Goal: Book appointment/travel/reservation

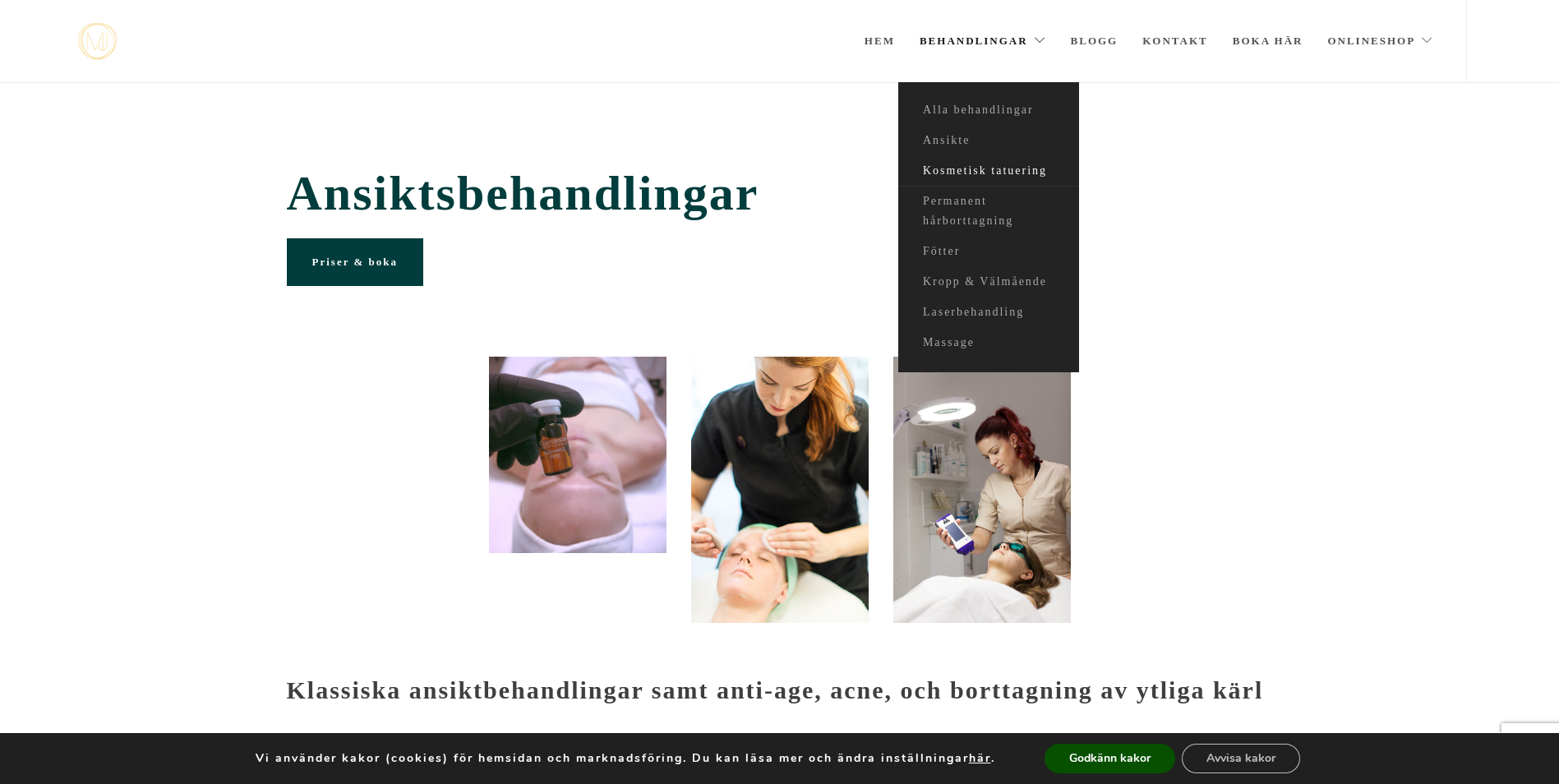
click at [996, 167] on link "Kosmetisk tatuering" at bounding box center [988, 171] width 181 height 30
click at [990, 173] on link "Kosmetisk tatuering" at bounding box center [988, 171] width 181 height 30
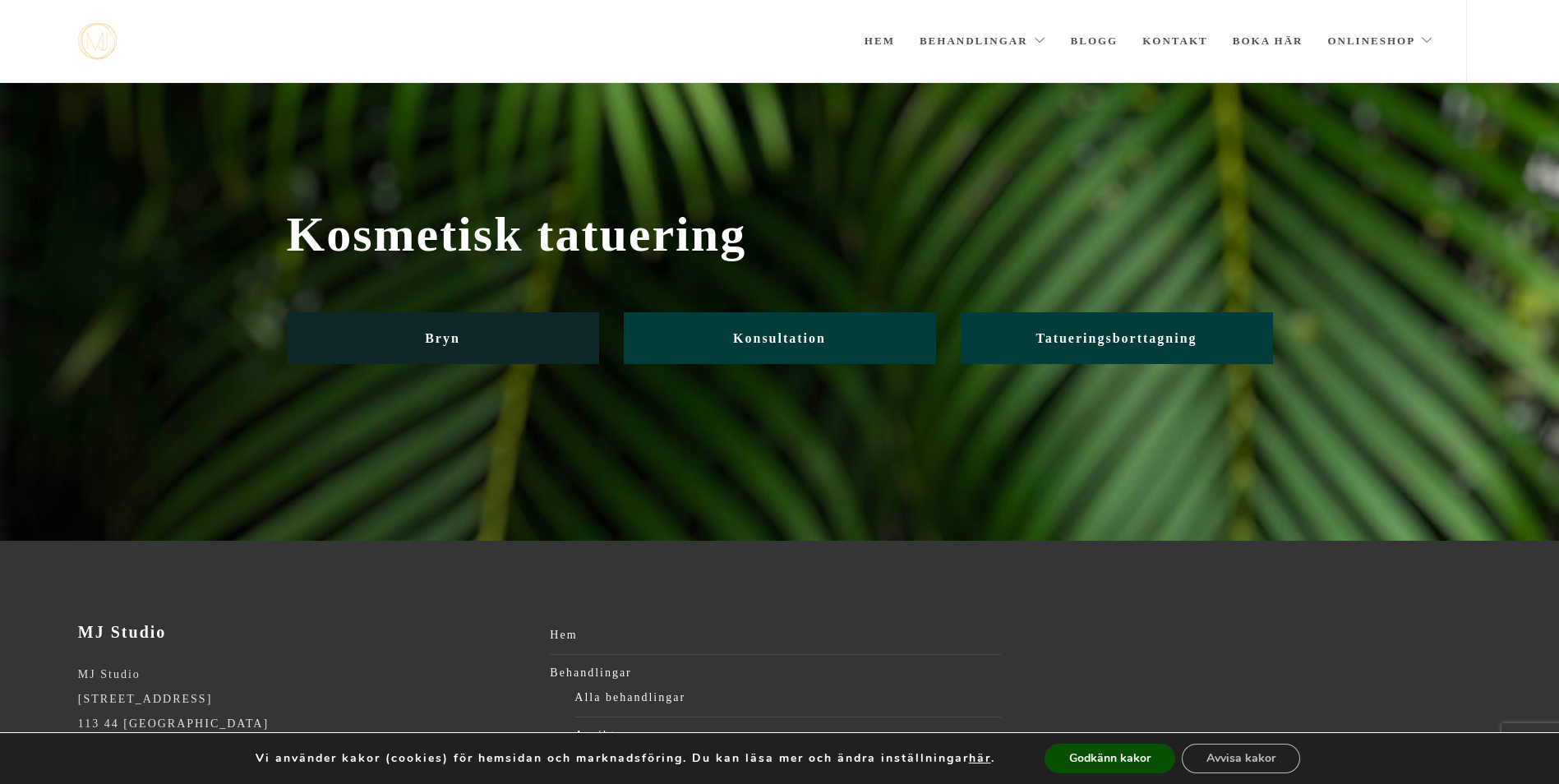
click at [434, 334] on span "Bryn" at bounding box center [442, 337] width 35 height 14
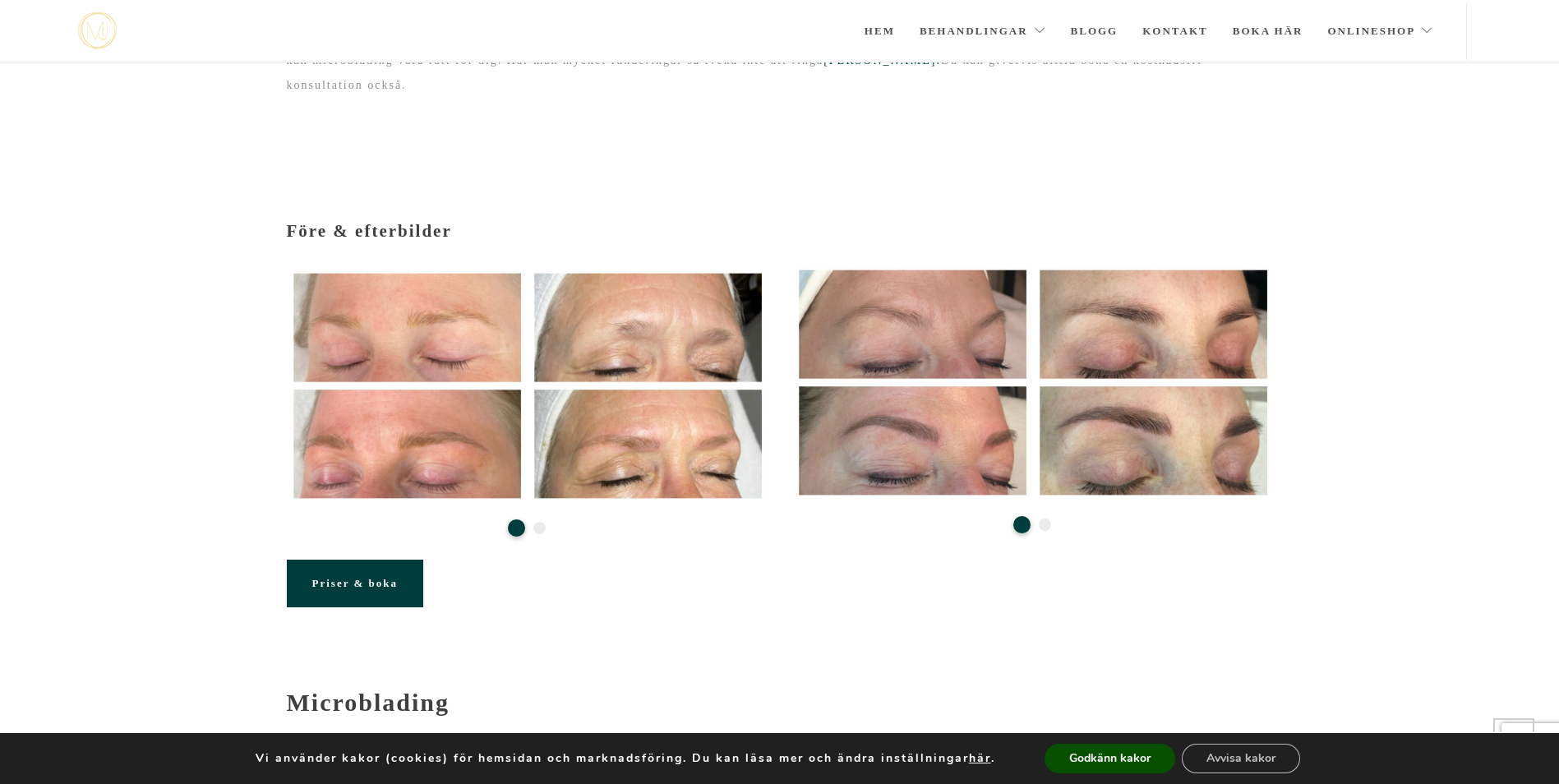
scroll to position [131, 0]
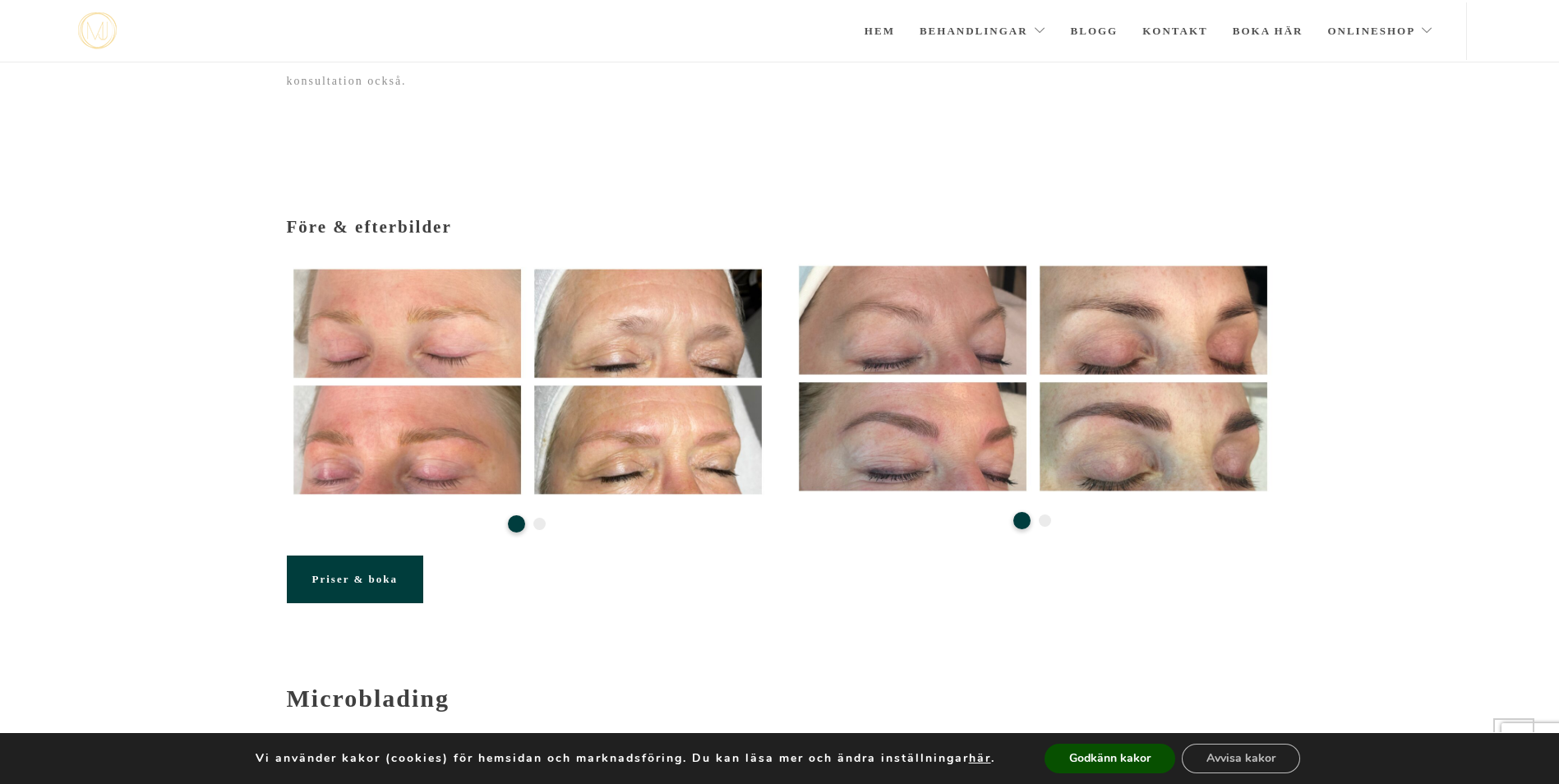
click at [1044, 514] on button "2" at bounding box center [1044, 520] width 12 height 12
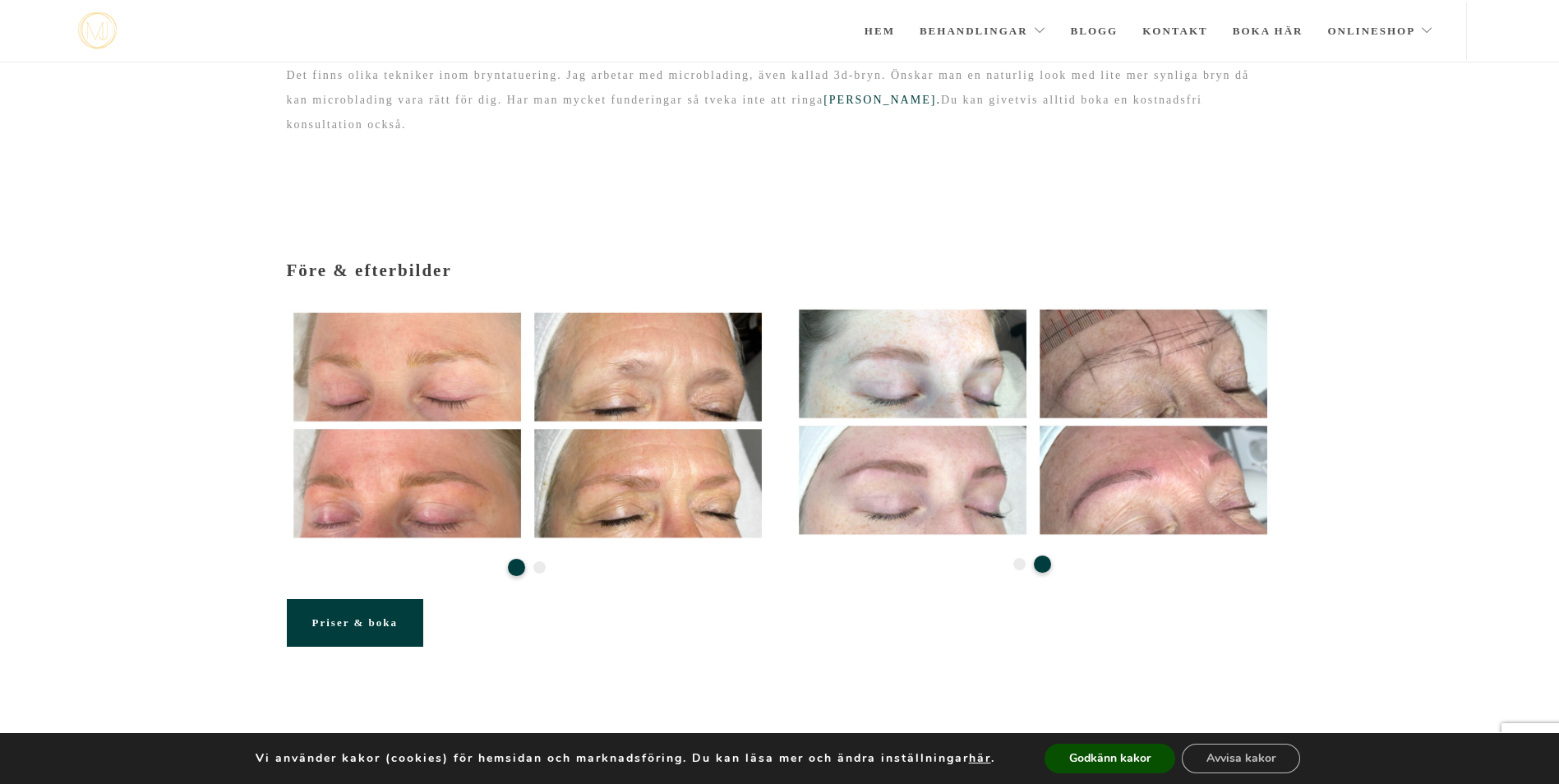
scroll to position [0, 0]
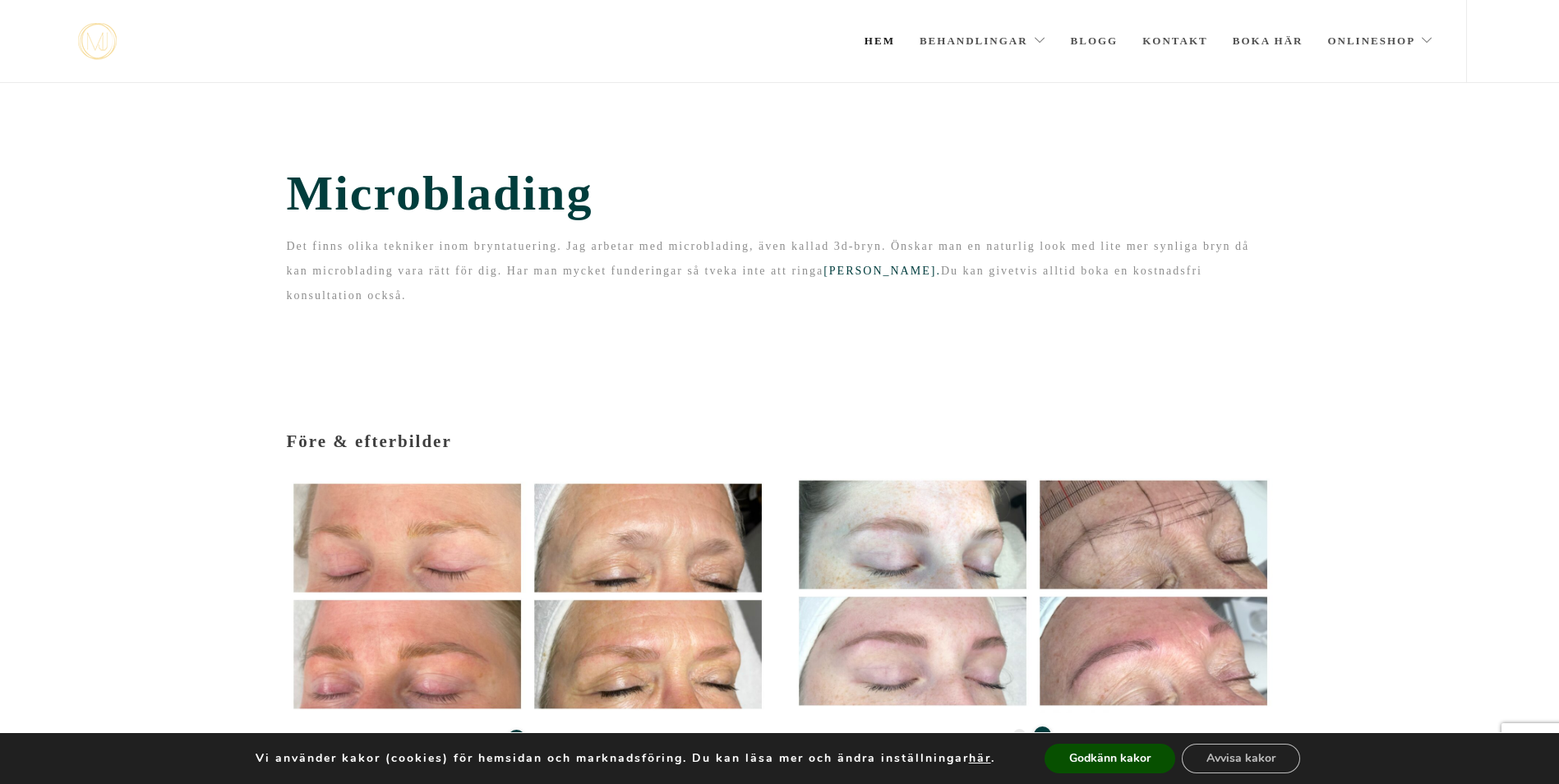
click at [881, 34] on link "Hem" at bounding box center [880, 41] width 30 height 82
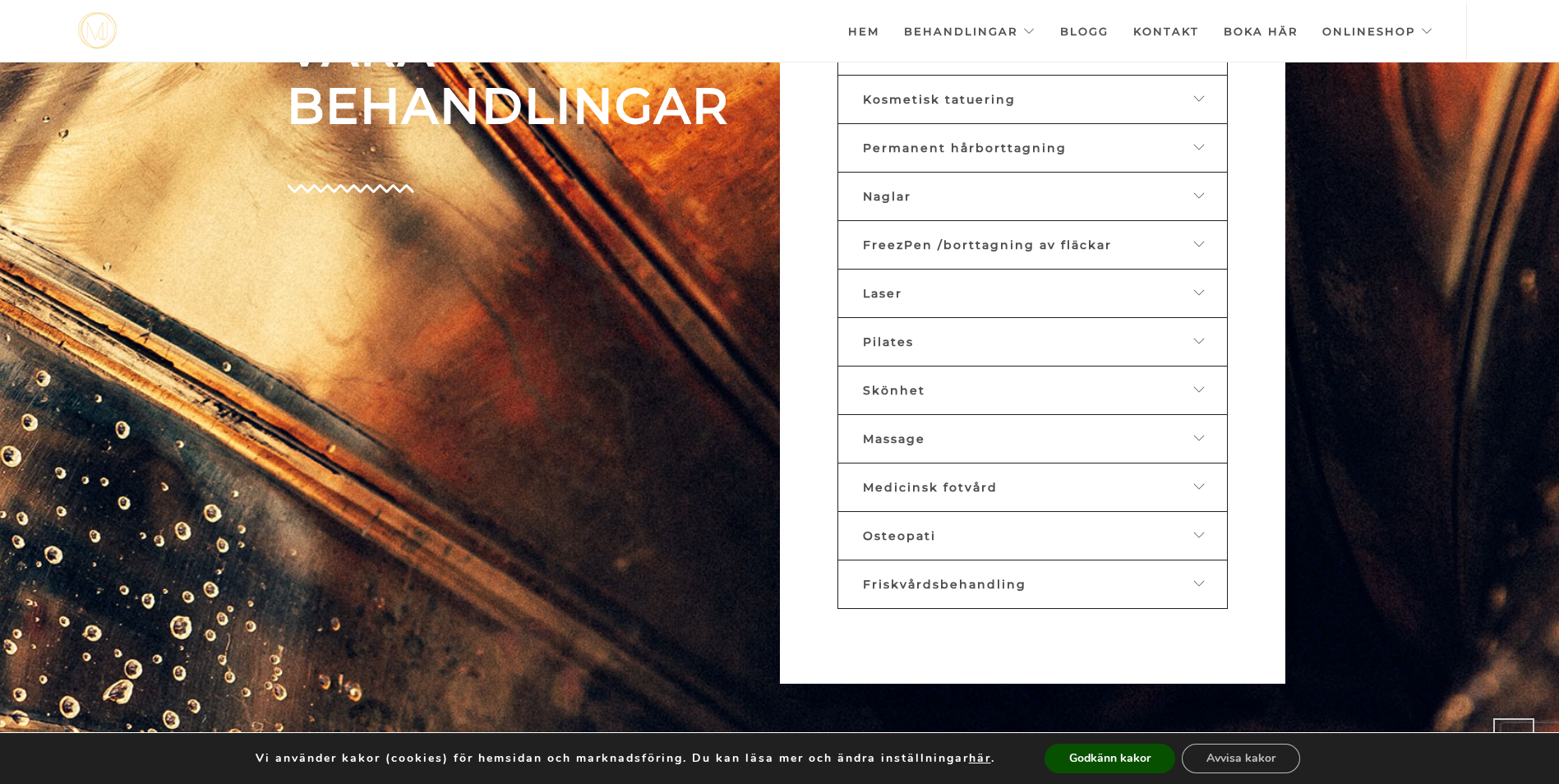
scroll to position [1010, 0]
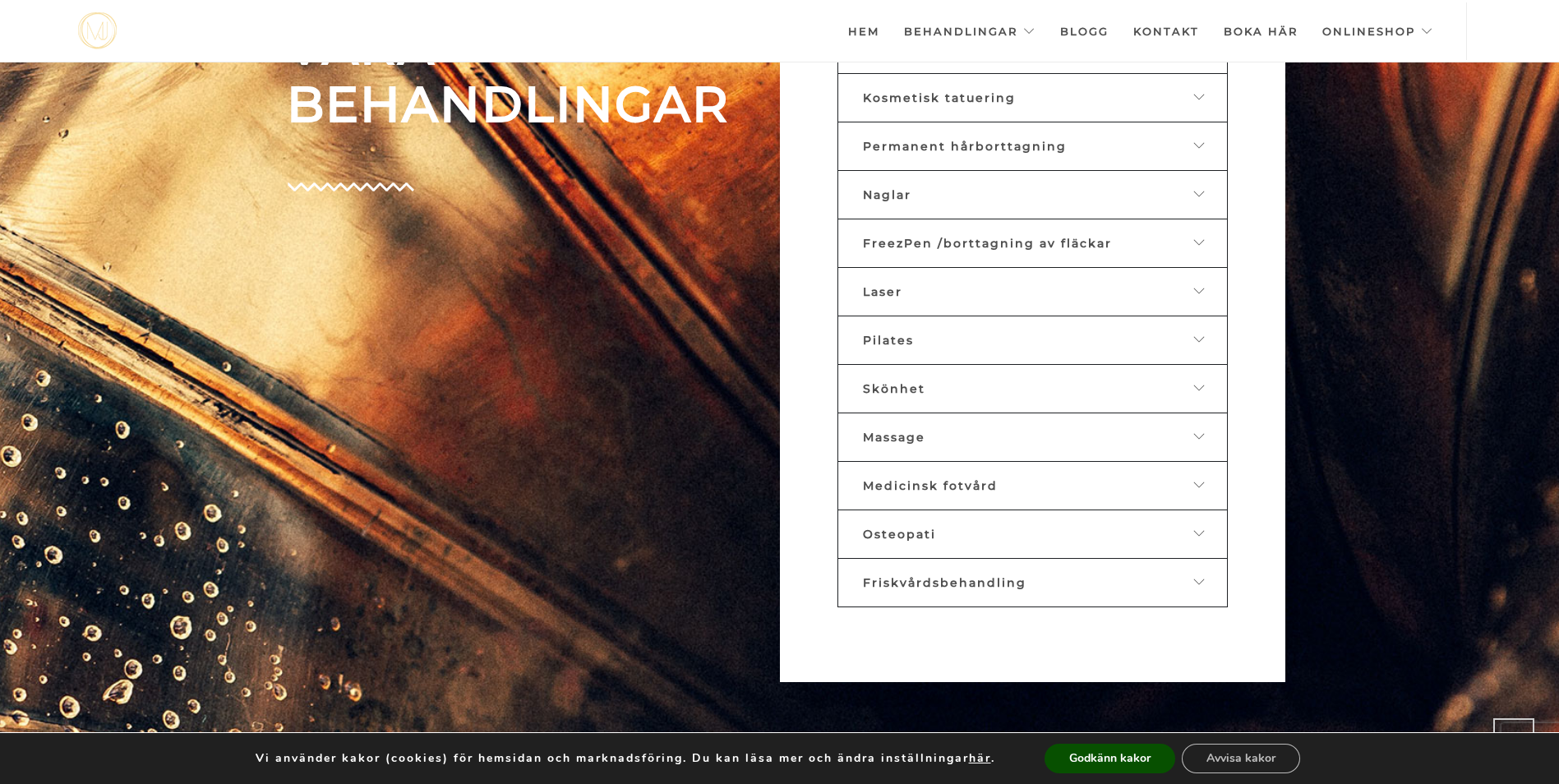
click at [988, 587] on span "Friskvårdsbehandling" at bounding box center [944, 583] width 164 height 15
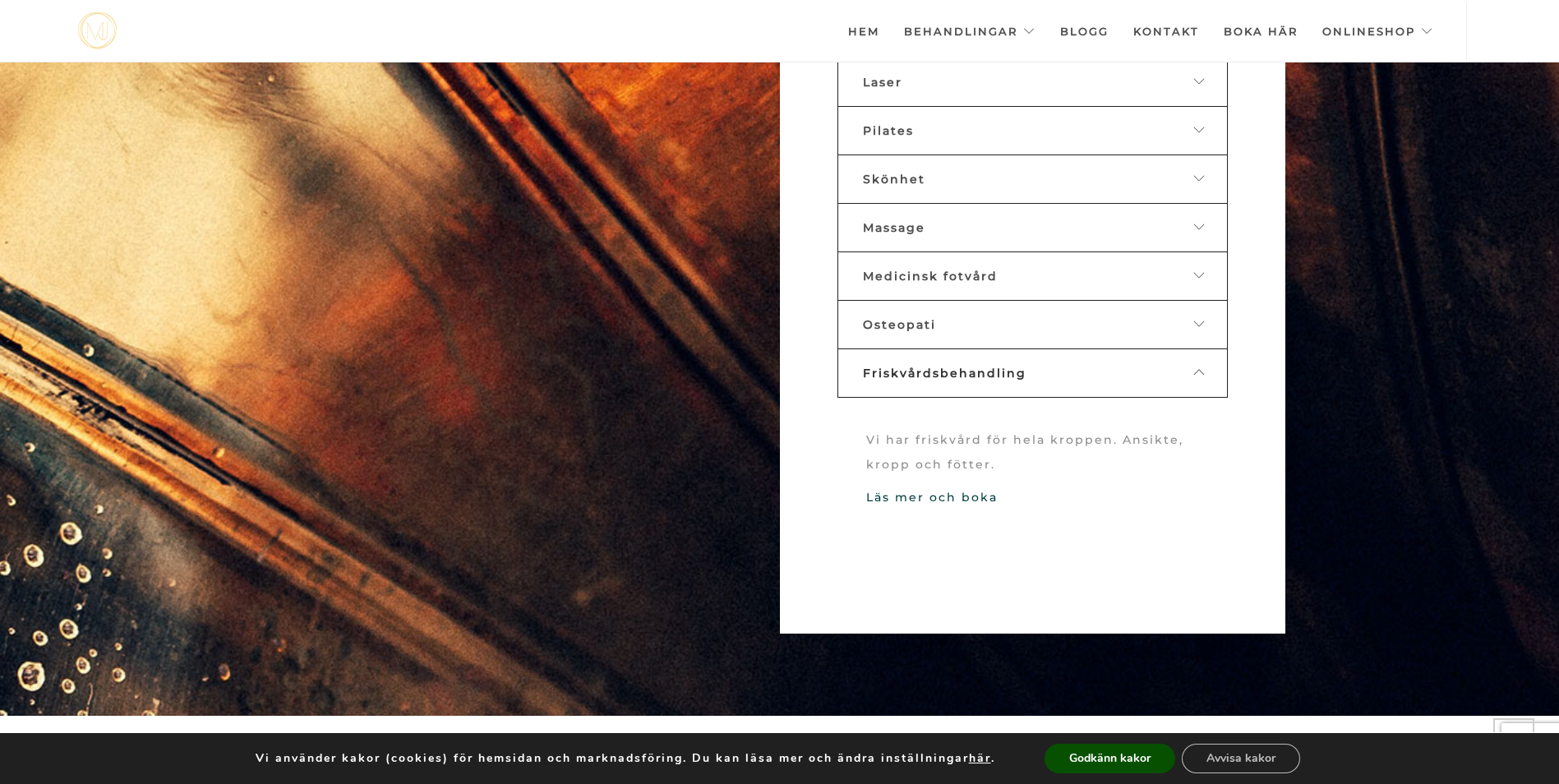
scroll to position [1225, 0]
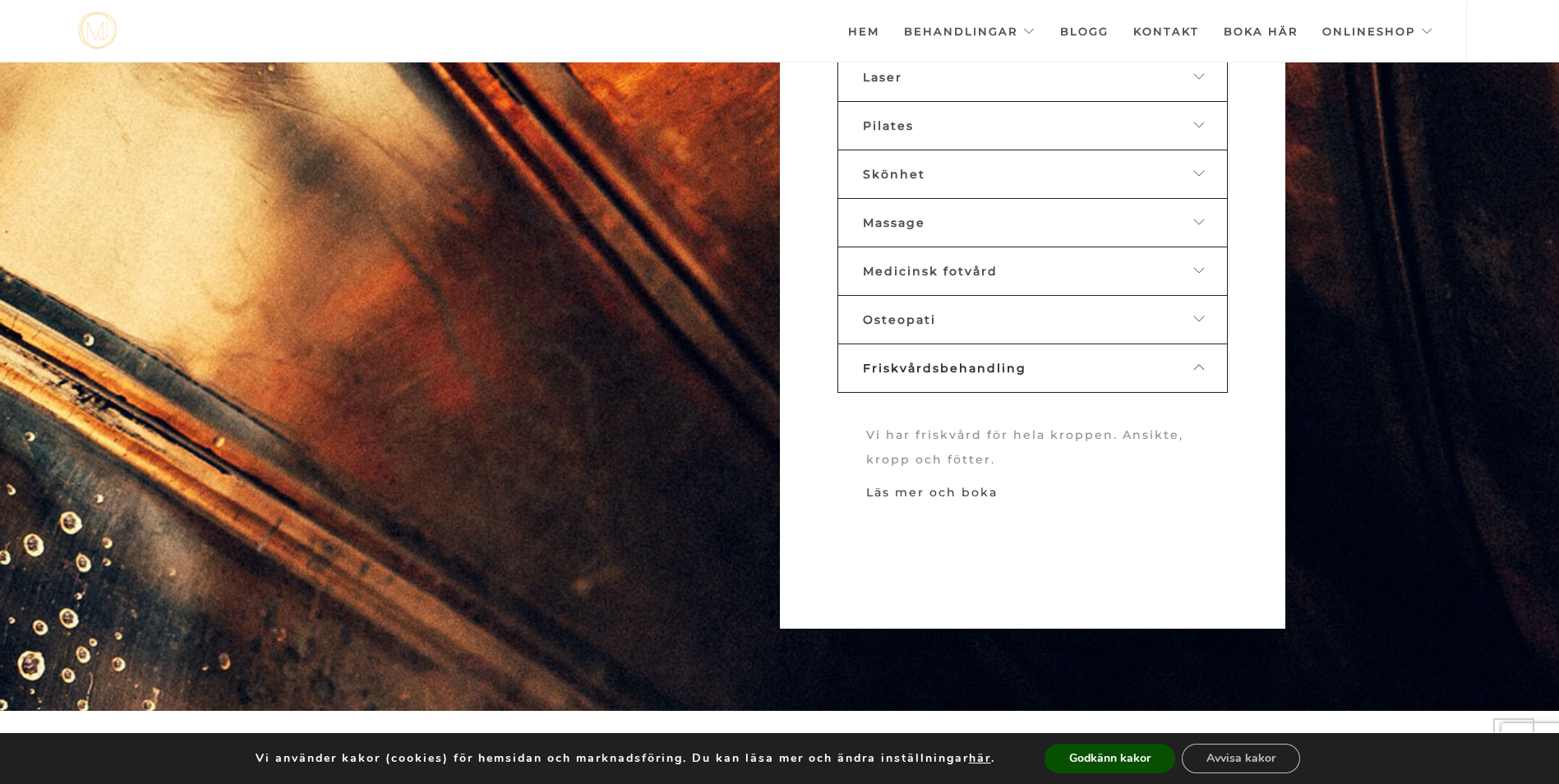
click at [926, 492] on link "Läs mer och boka" at bounding box center [932, 493] width 132 height 15
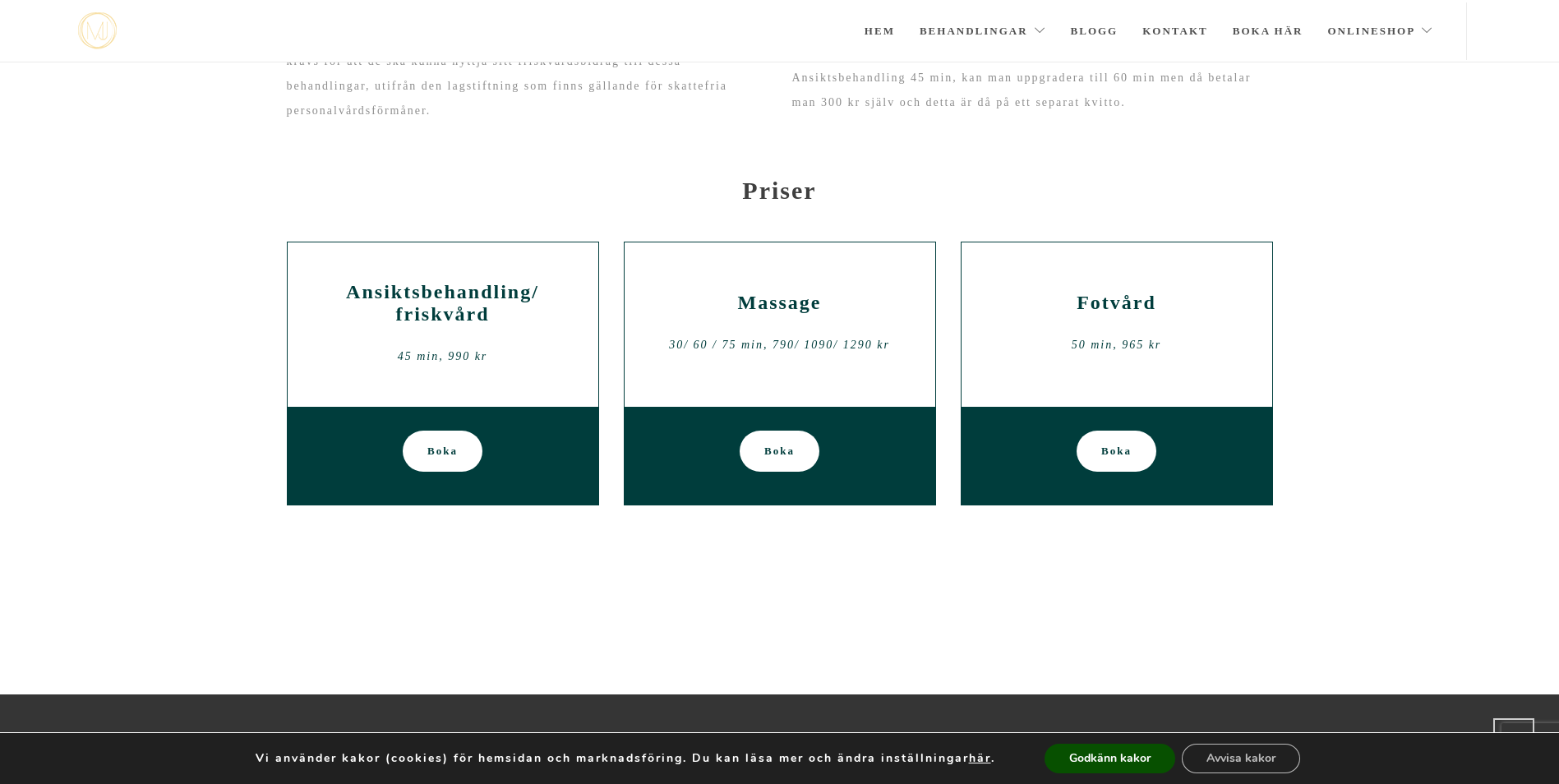
scroll to position [468, 0]
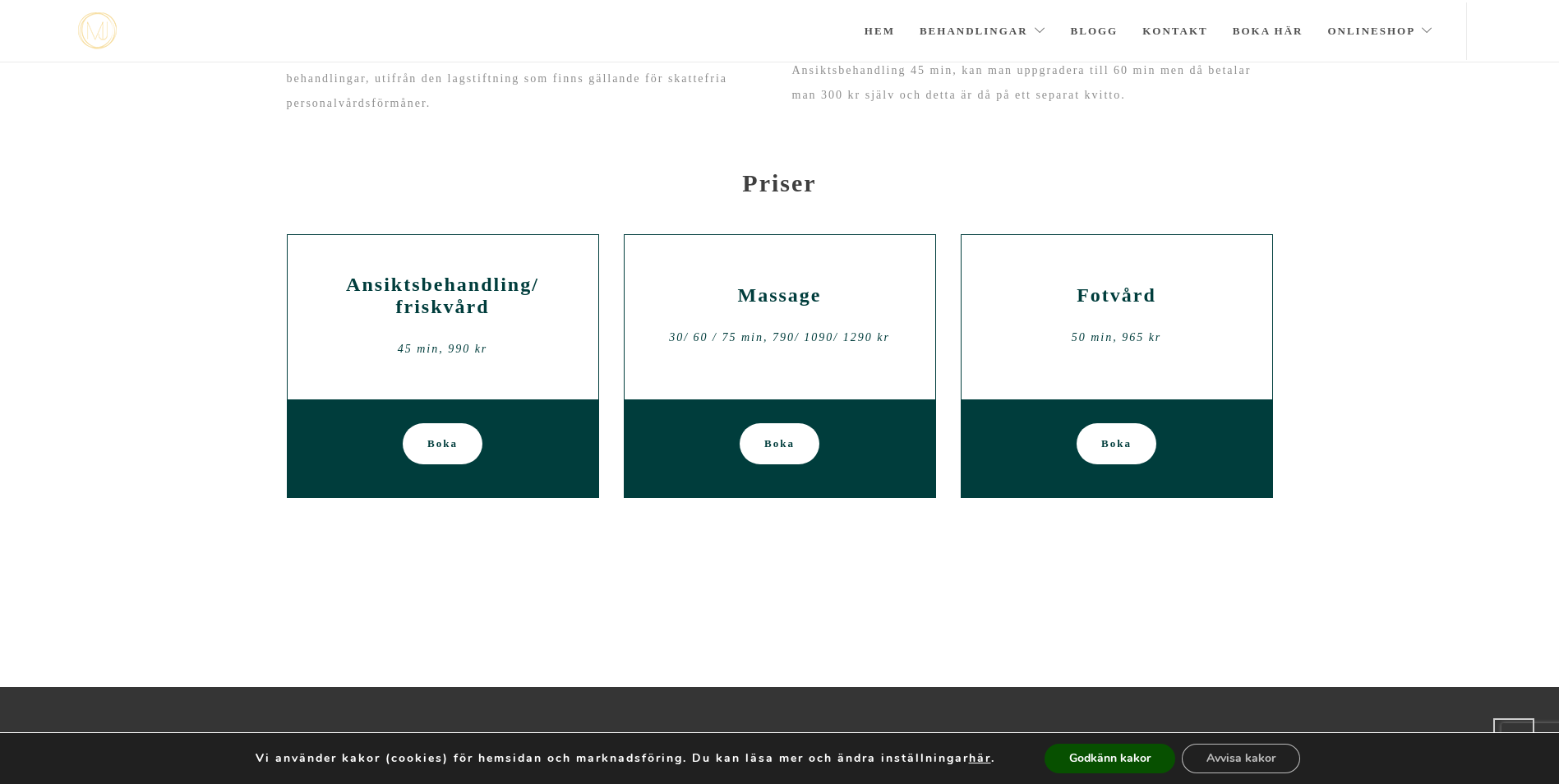
click at [438, 449] on span "Boka" at bounding box center [442, 443] width 30 height 41
